Goal: Task Accomplishment & Management: Manage account settings

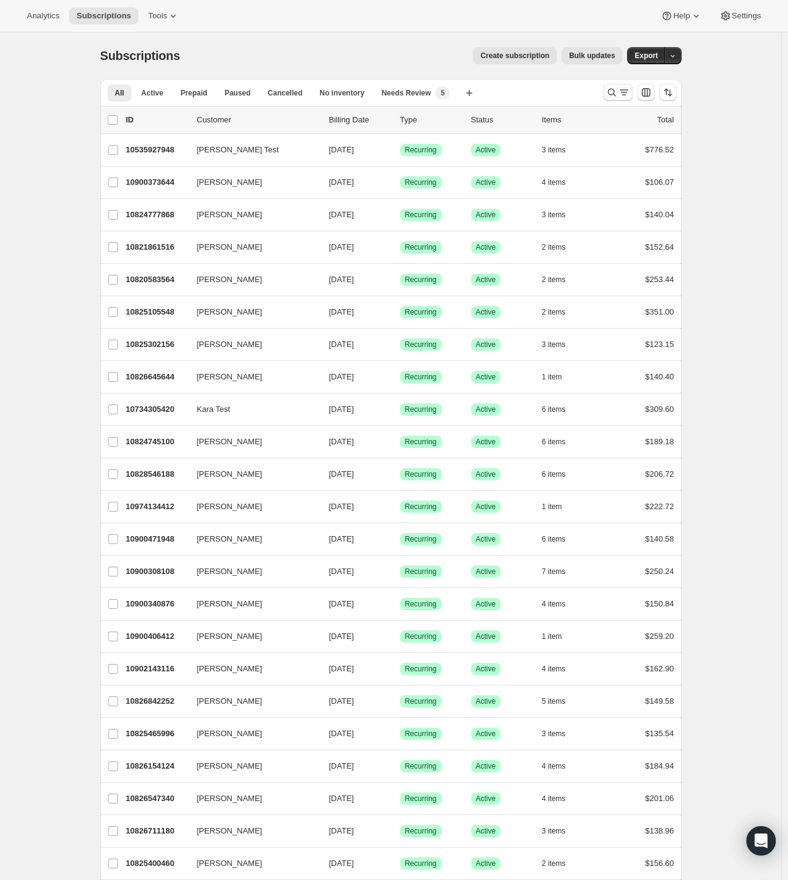
click at [623, 96] on icon "Search and filter results" at bounding box center [624, 92] width 12 height 12
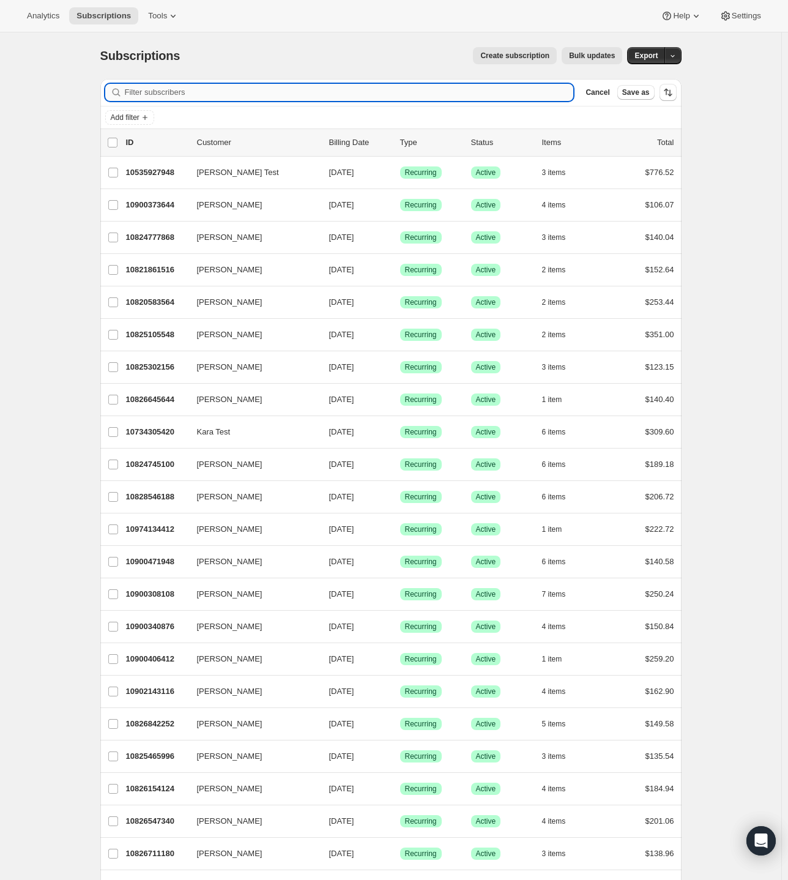
paste input "[EMAIL_ADDRESS][DOMAIN_NAME]"
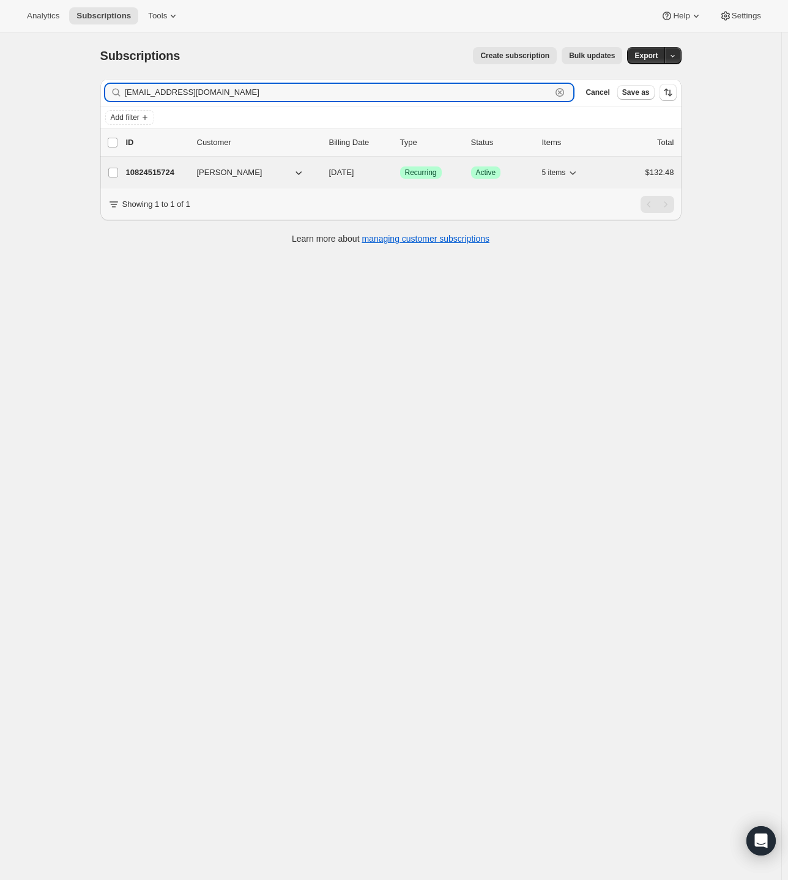
type input "[EMAIL_ADDRESS][DOMAIN_NAME]"
click at [162, 169] on p "10824515724" at bounding box center [156, 172] width 61 height 12
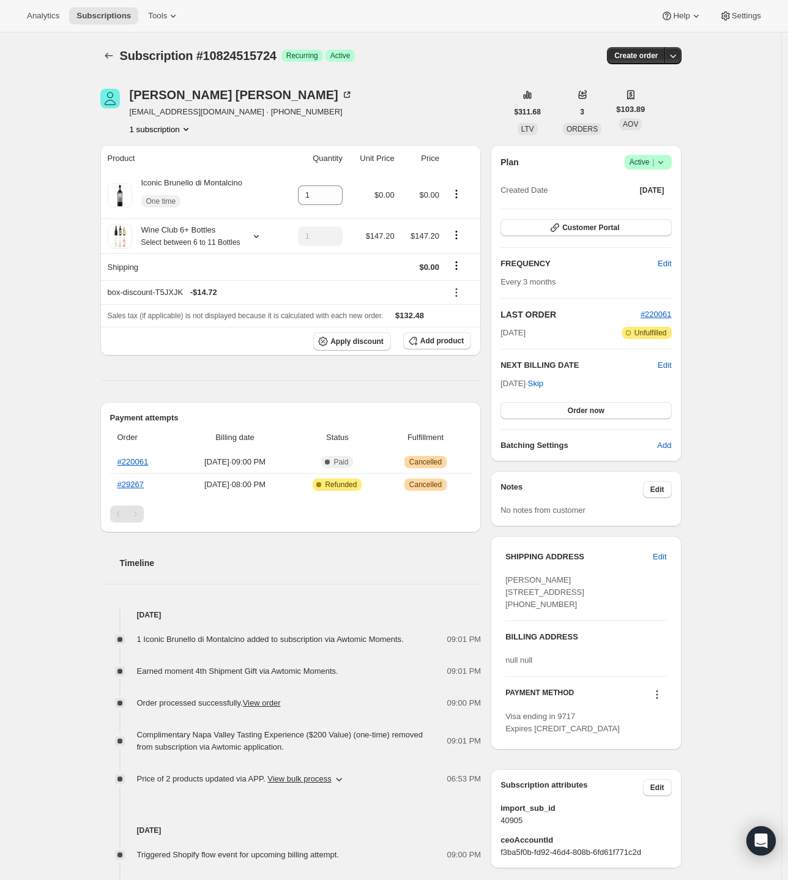
click at [660, 164] on icon at bounding box center [661, 162] width 12 height 12
click at [652, 207] on span "Cancel subscription" at bounding box center [646, 206] width 69 height 9
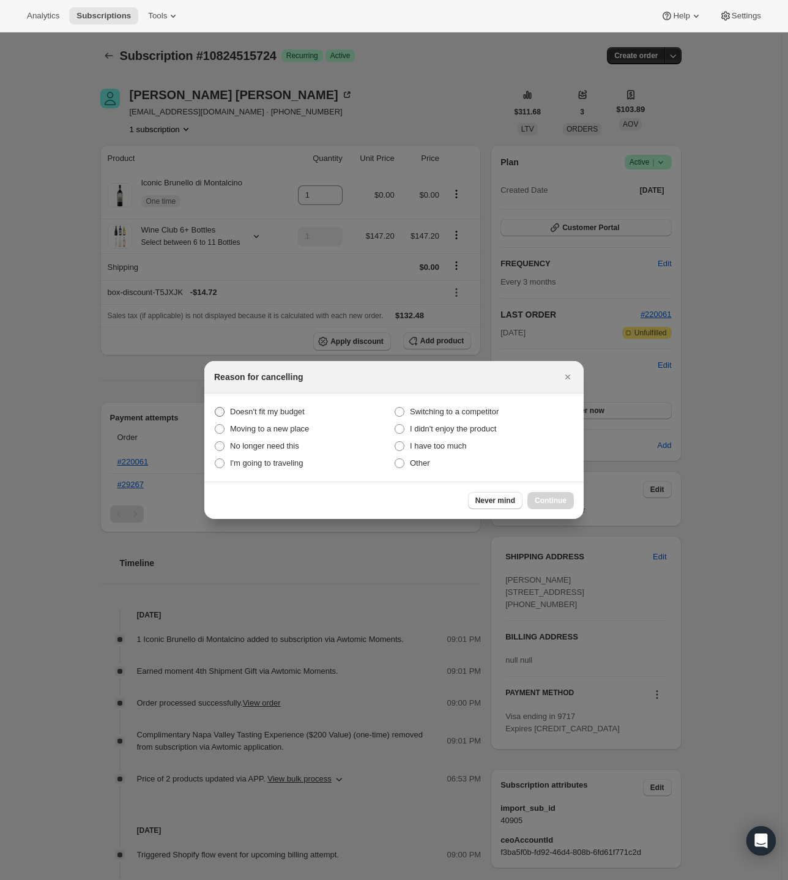
click at [242, 409] on span "Doesn't fit my budget" at bounding box center [267, 411] width 75 height 9
click at [215, 407] on budget "Doesn't fit my budget" at bounding box center [215, 407] width 1 height 1
radio budget "true"
click at [565, 497] on span "Continue" at bounding box center [551, 500] width 32 height 10
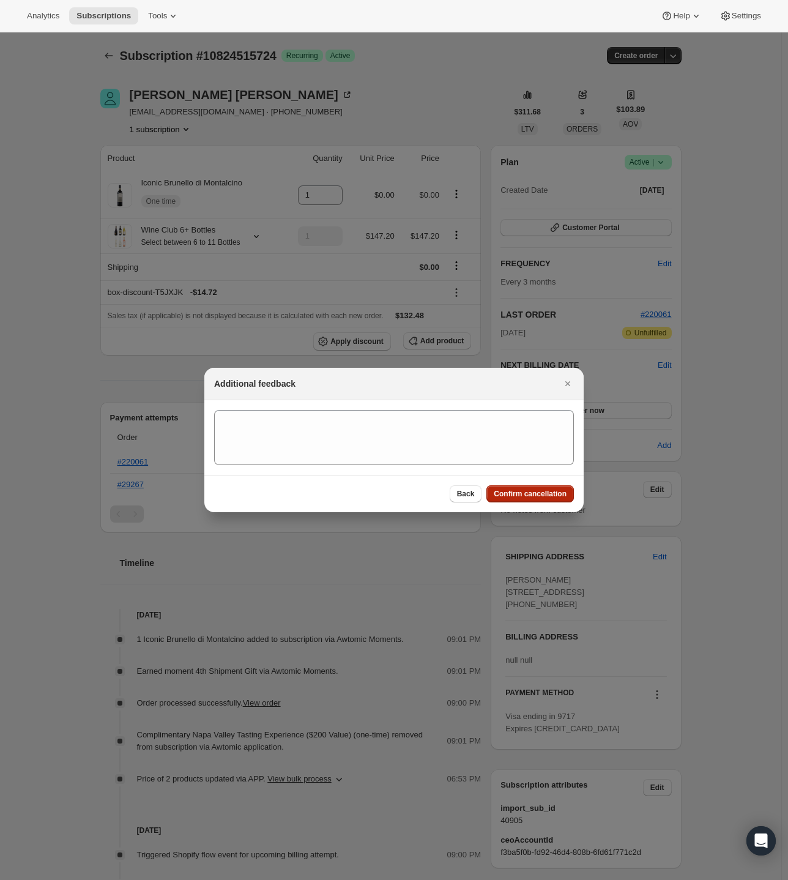
click at [544, 497] on span "Confirm cancellation" at bounding box center [530, 494] width 73 height 10
